Goal: Task Accomplishment & Management: Complete application form

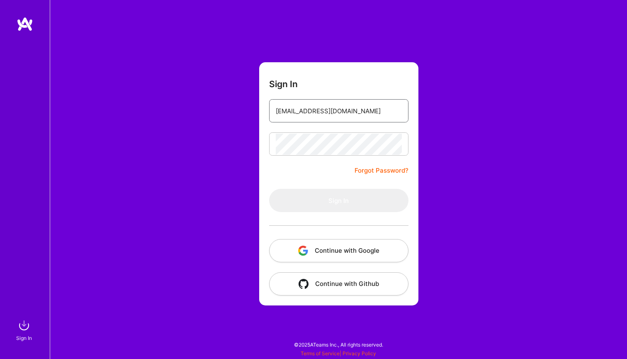
type input "[EMAIL_ADDRESS][DOMAIN_NAME]"
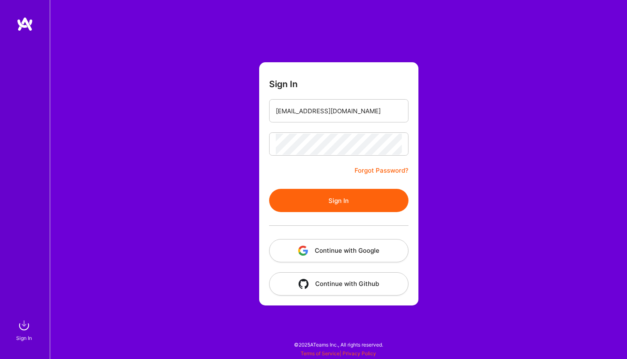
click at [349, 201] on button "Sign In" at bounding box center [338, 200] width 139 height 23
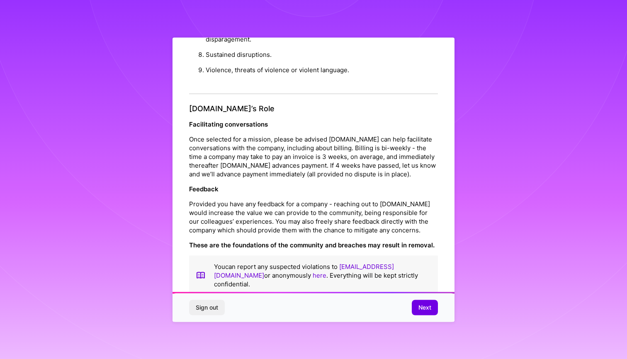
scroll to position [856, 0]
click at [429, 308] on span "Next" at bounding box center [424, 307] width 13 height 8
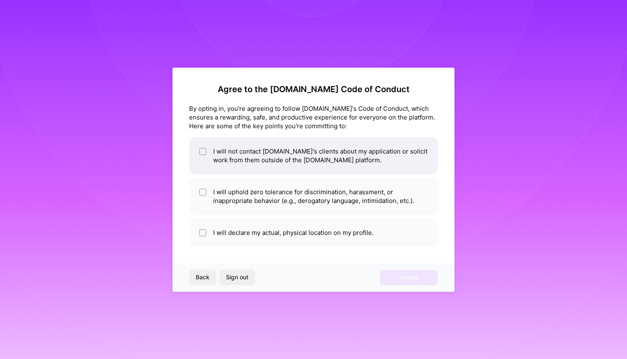
click at [195, 150] on li "I will not contact [DOMAIN_NAME]'s clients about my application or solicit work…" at bounding box center [313, 155] width 249 height 37
checkbox input "true"
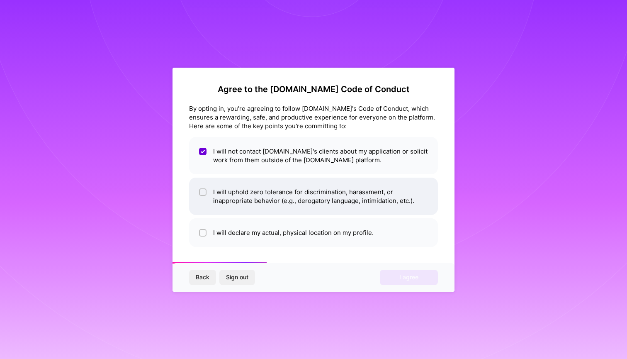
click at [204, 191] on input "checkbox" at bounding box center [204, 192] width 6 height 6
checkbox input "true"
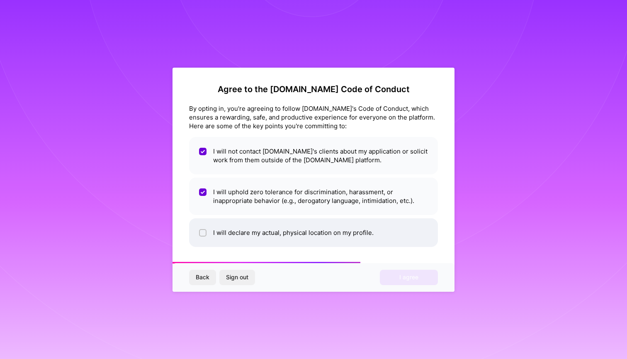
click at [202, 232] on input "checkbox" at bounding box center [204, 233] width 6 height 6
checkbox input "true"
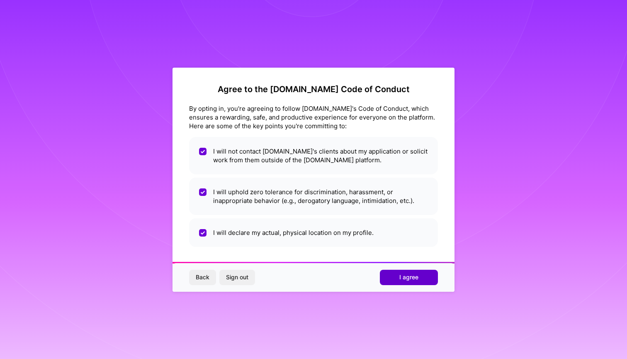
click at [412, 276] on span "I agree" at bounding box center [408, 277] width 19 height 8
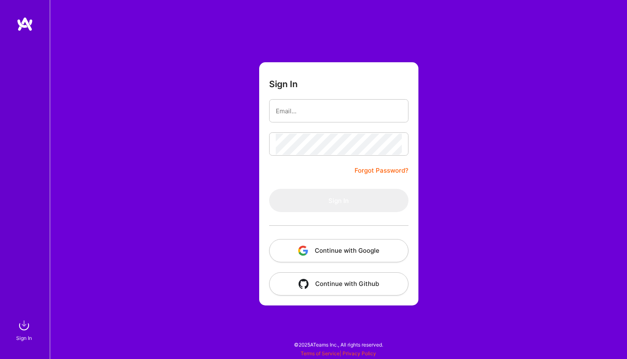
click at [333, 247] on button "Continue with Google" at bounding box center [338, 250] width 139 height 23
